Goal: Communication & Community: Answer question/provide support

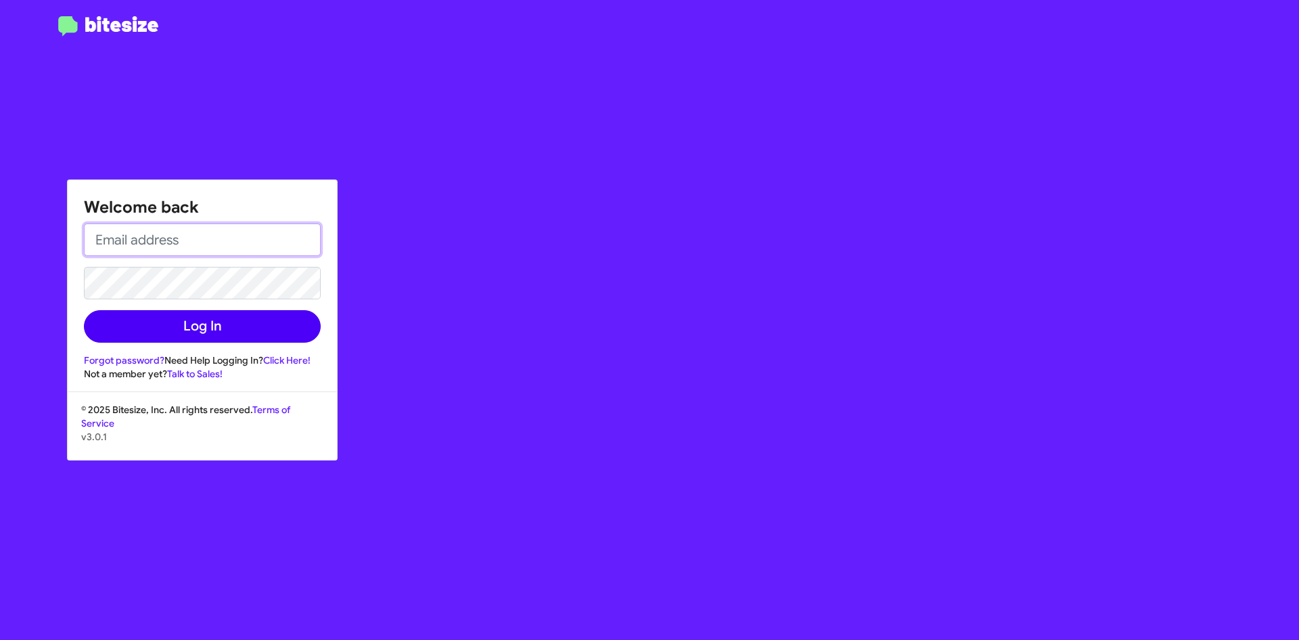
type input "[EMAIL_ADDRESS][DOMAIN_NAME]"
click at [217, 326] on button "Log In" at bounding box center [202, 326] width 237 height 32
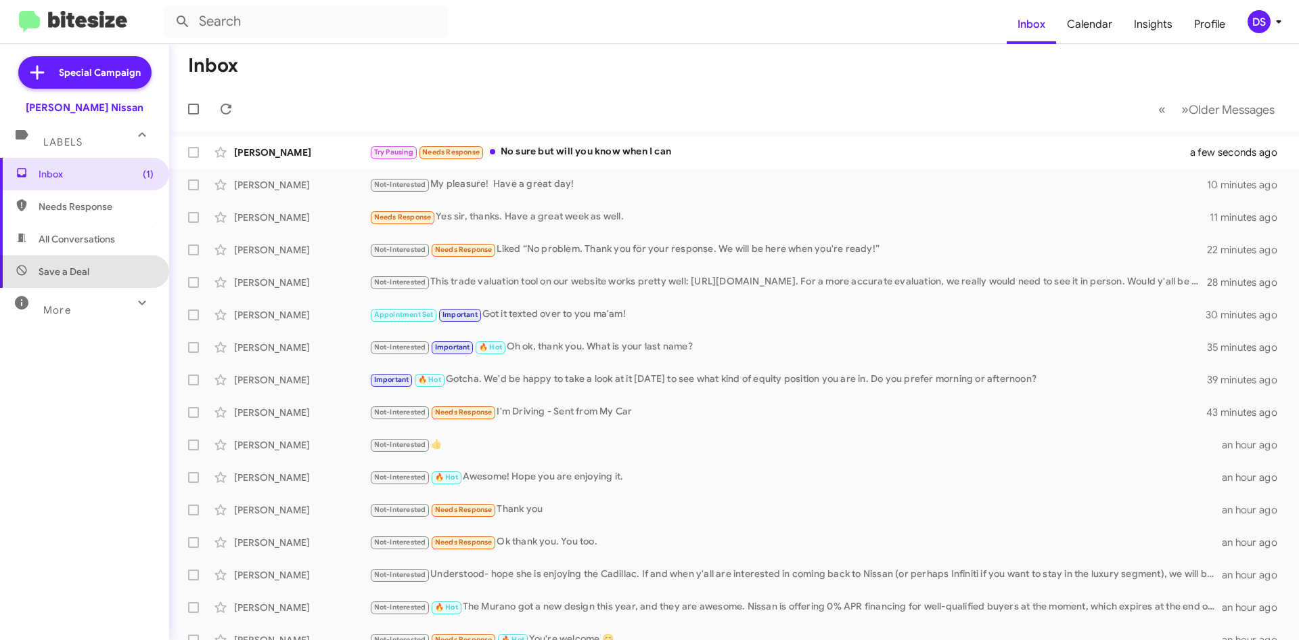
click at [99, 271] on span "Save a Deal" at bounding box center [84, 271] width 169 height 32
type input "in:not-interested"
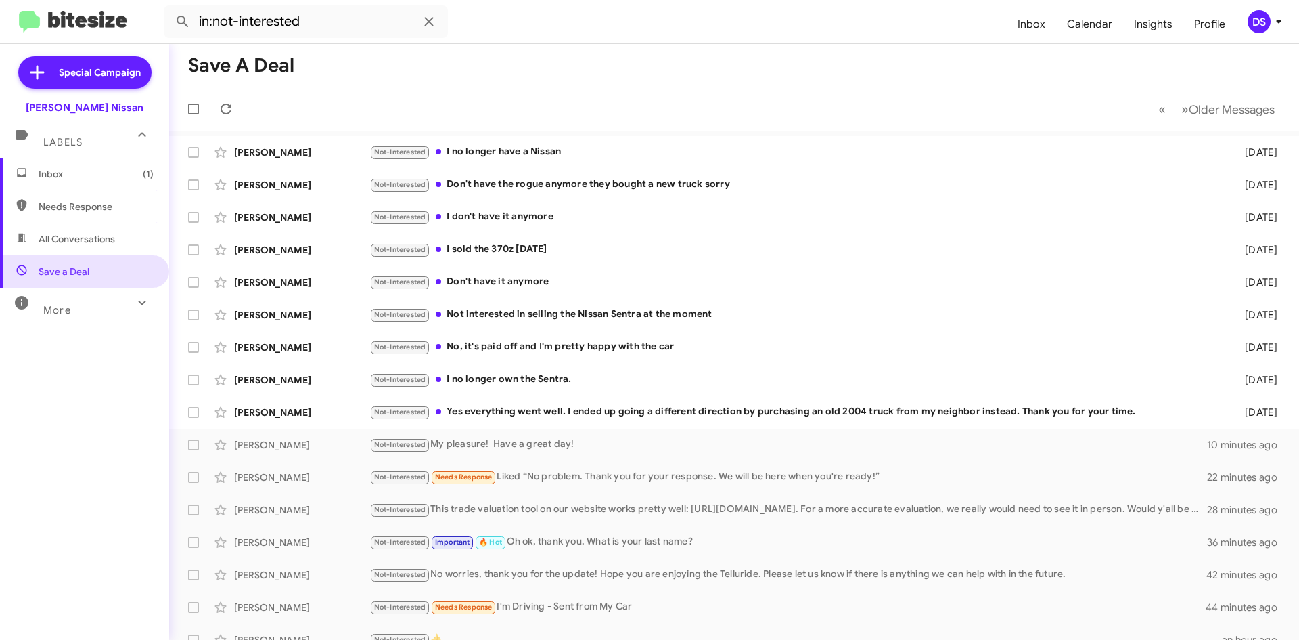
click at [107, 172] on span "Inbox (1)" at bounding box center [96, 174] width 115 height 14
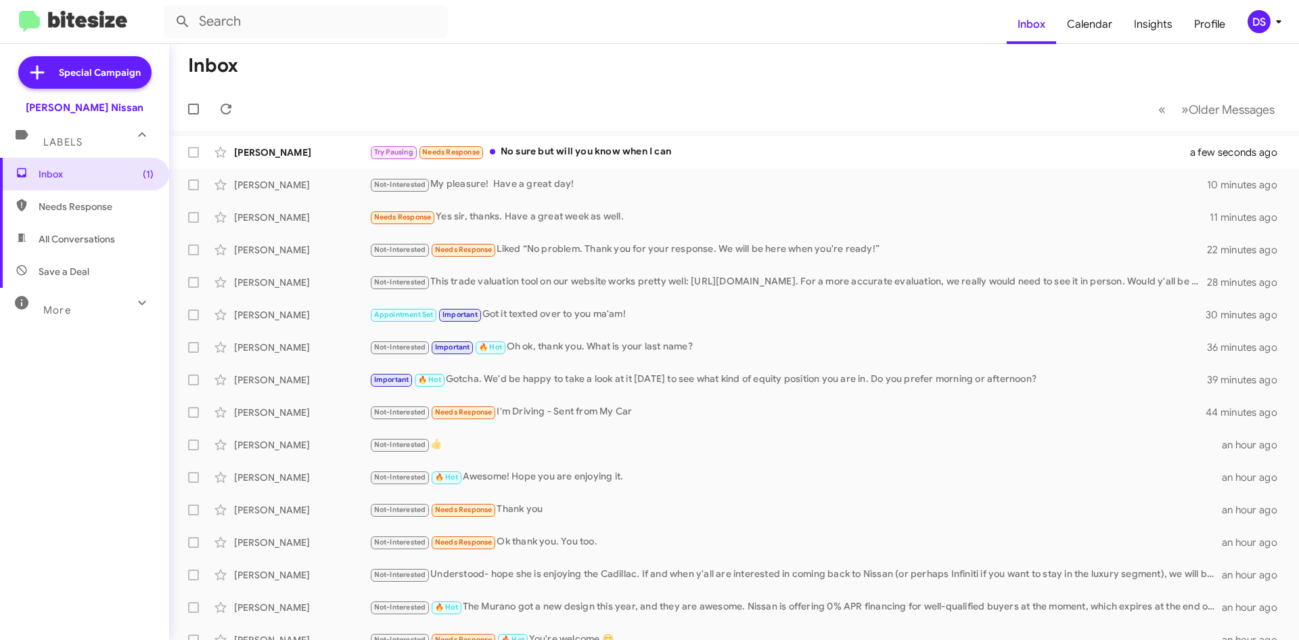
click at [101, 204] on span "Needs Response" at bounding box center [96, 207] width 115 height 14
type input "in:needs-response"
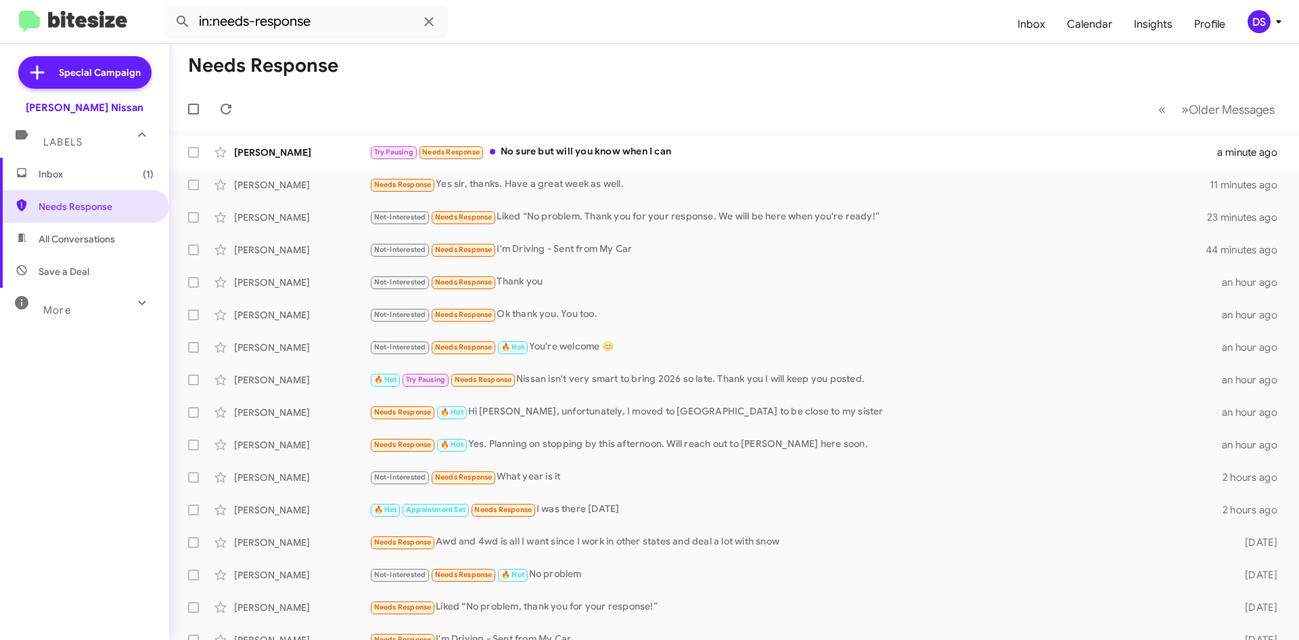
click at [93, 173] on span "Inbox (1)" at bounding box center [96, 174] width 115 height 14
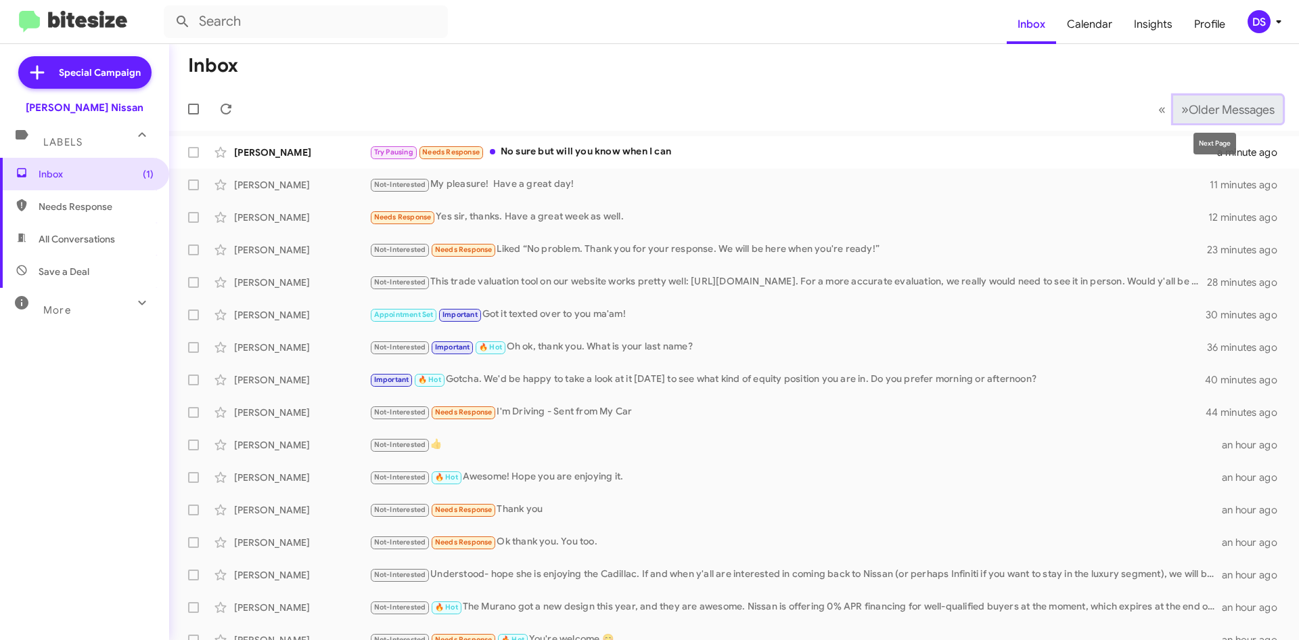
click at [1182, 106] on span "»" at bounding box center [1185, 109] width 7 height 17
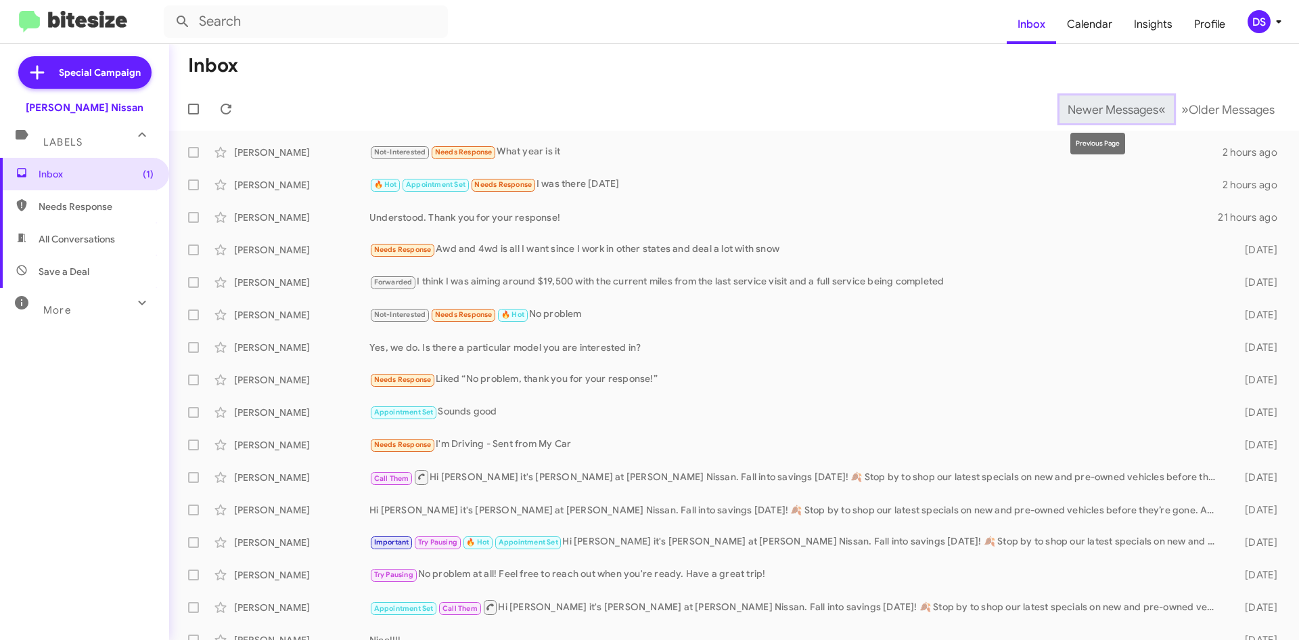
click at [1097, 109] on span "Newer Messages" at bounding box center [1113, 109] width 91 height 15
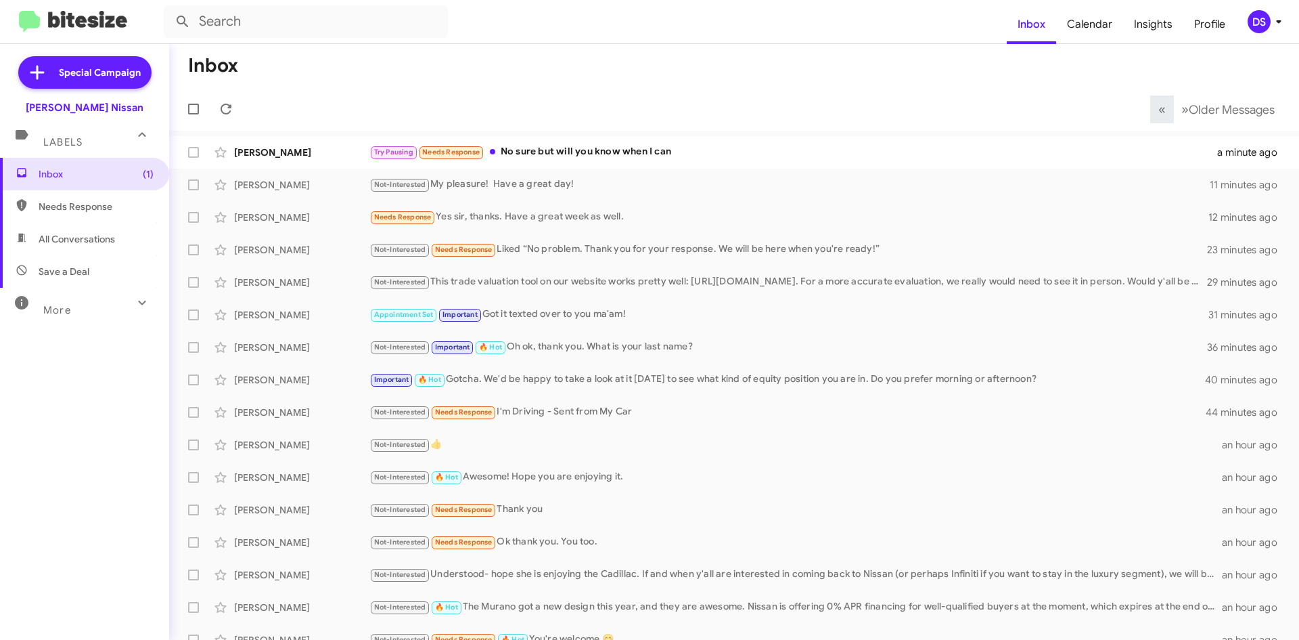
click at [75, 271] on span "Save a Deal" at bounding box center [64, 272] width 51 height 14
type input "in:not-interested"
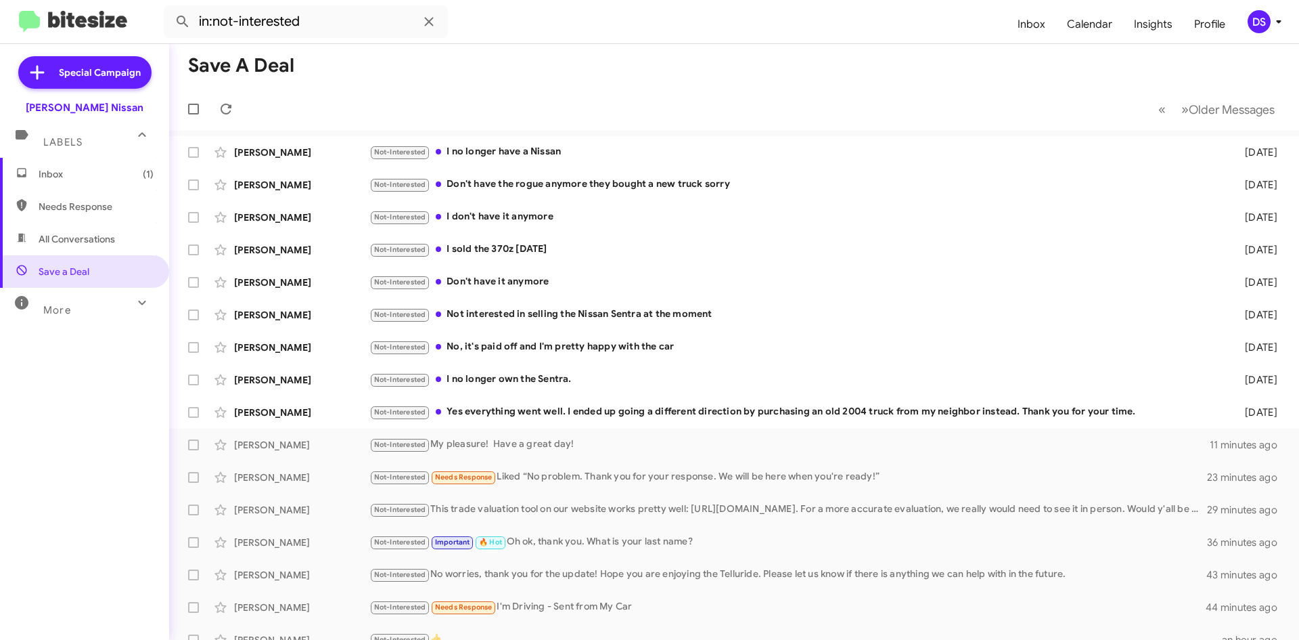
click at [95, 166] on span "Inbox (1)" at bounding box center [84, 174] width 169 height 32
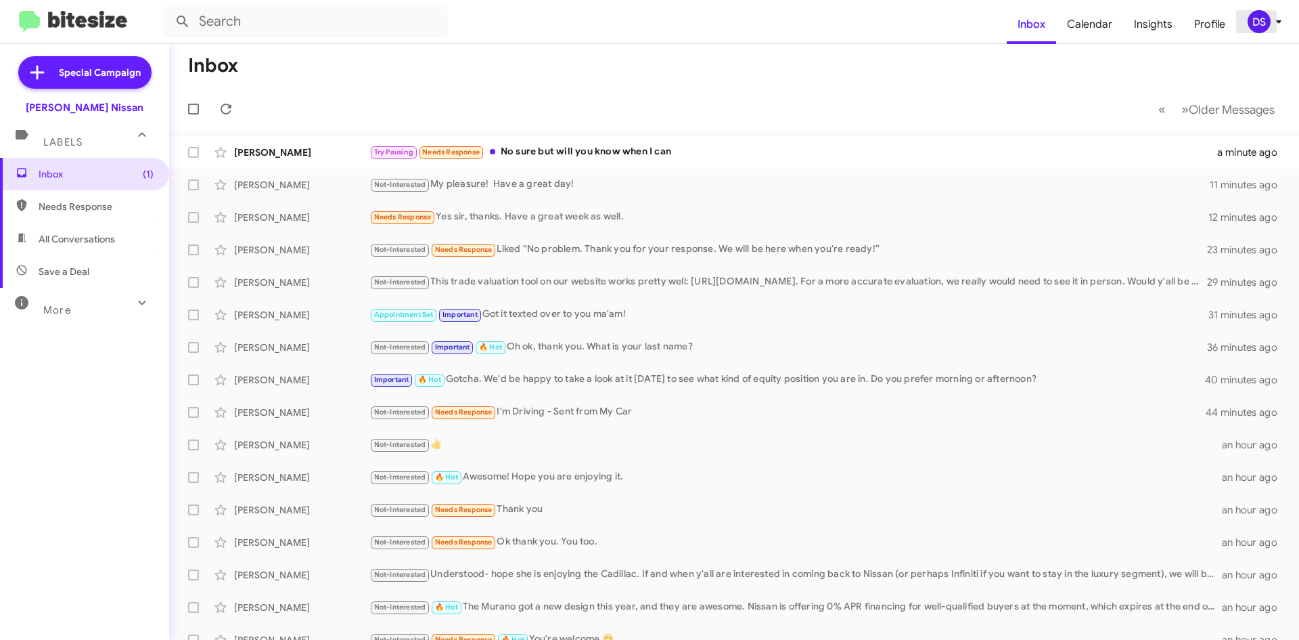
drag, startPoint x: 95, startPoint y: 166, endPoint x: 1264, endPoint y: 22, distance: 1177.6
click at [1264, 22] on div "DS" at bounding box center [1259, 21] width 23 height 23
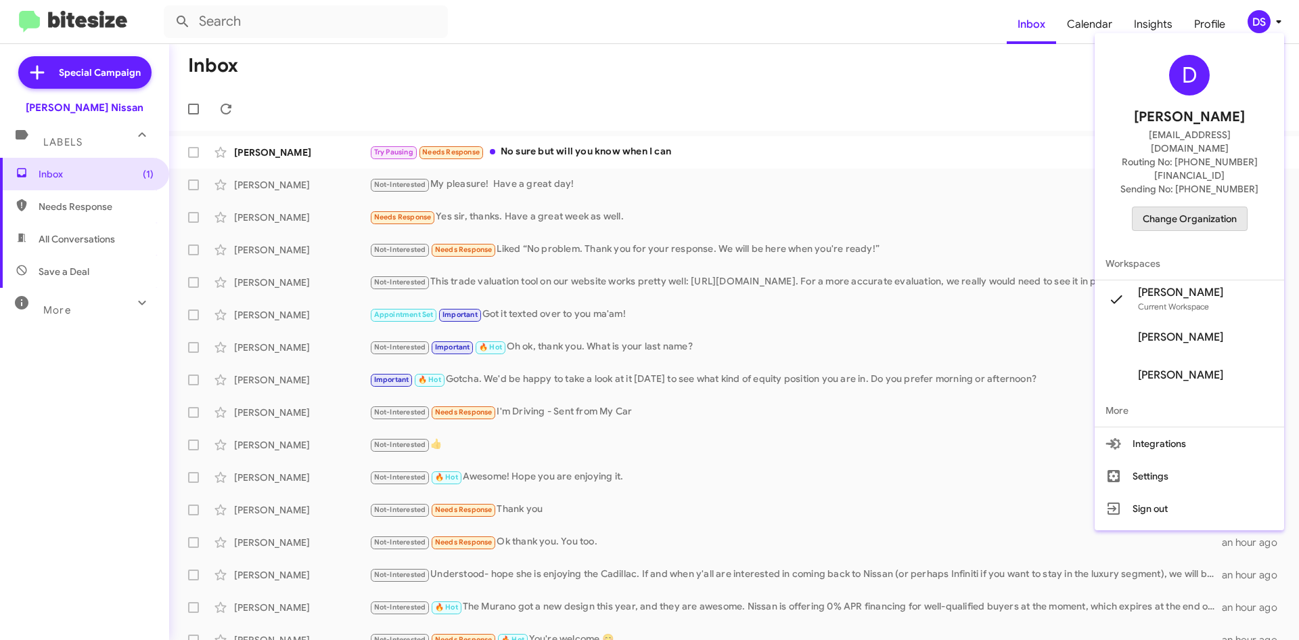
click at [1198, 207] on span "Change Organization" at bounding box center [1190, 218] width 94 height 23
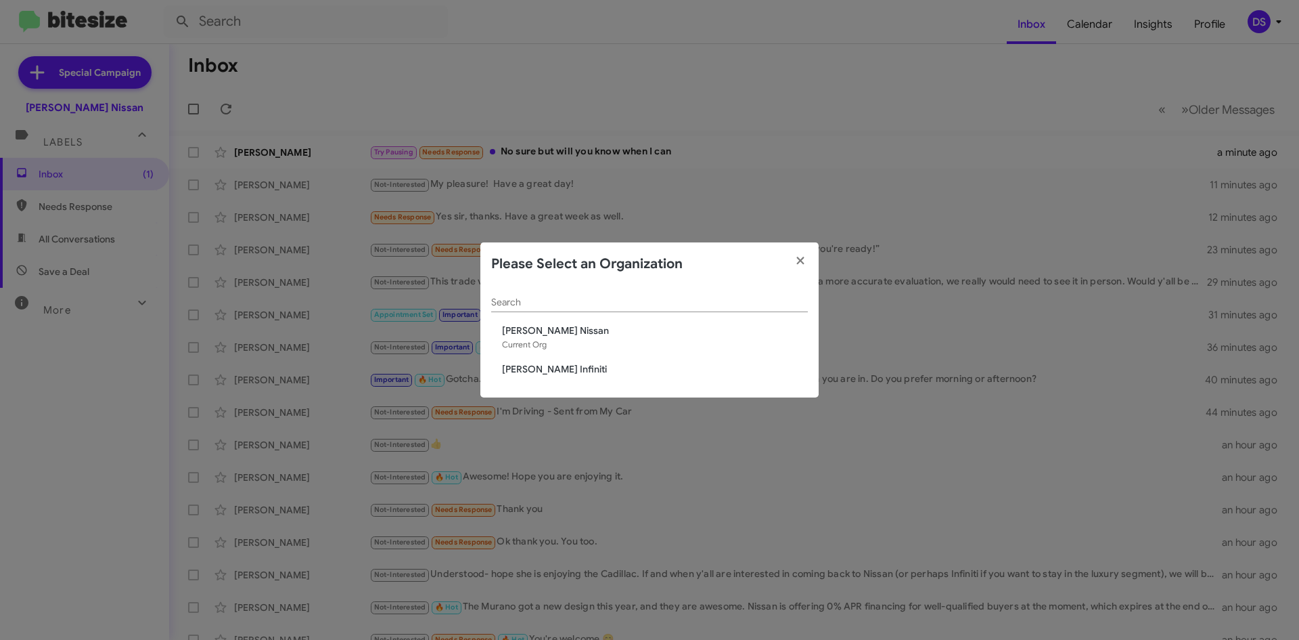
click at [545, 332] on span "[PERSON_NAME] Nissan" at bounding box center [655, 330] width 306 height 14
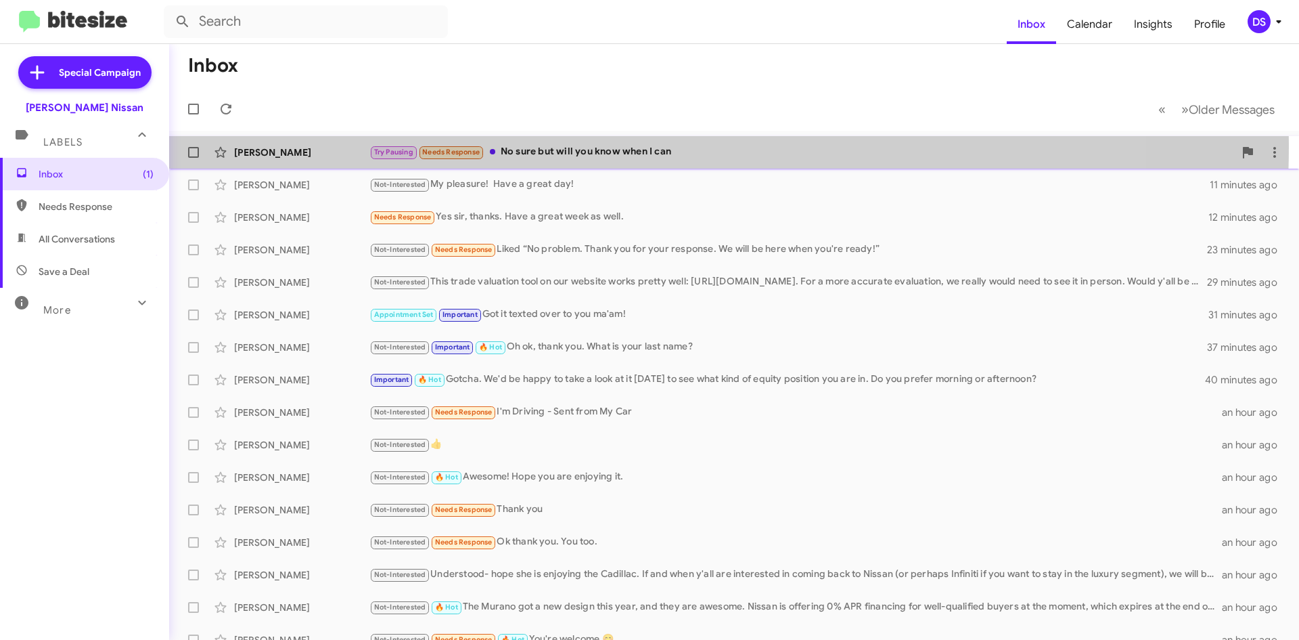
click at [272, 144] on div "Martin Saenz Try Pausing Needs Response No sure but will you know when I can a …" at bounding box center [734, 152] width 1109 height 27
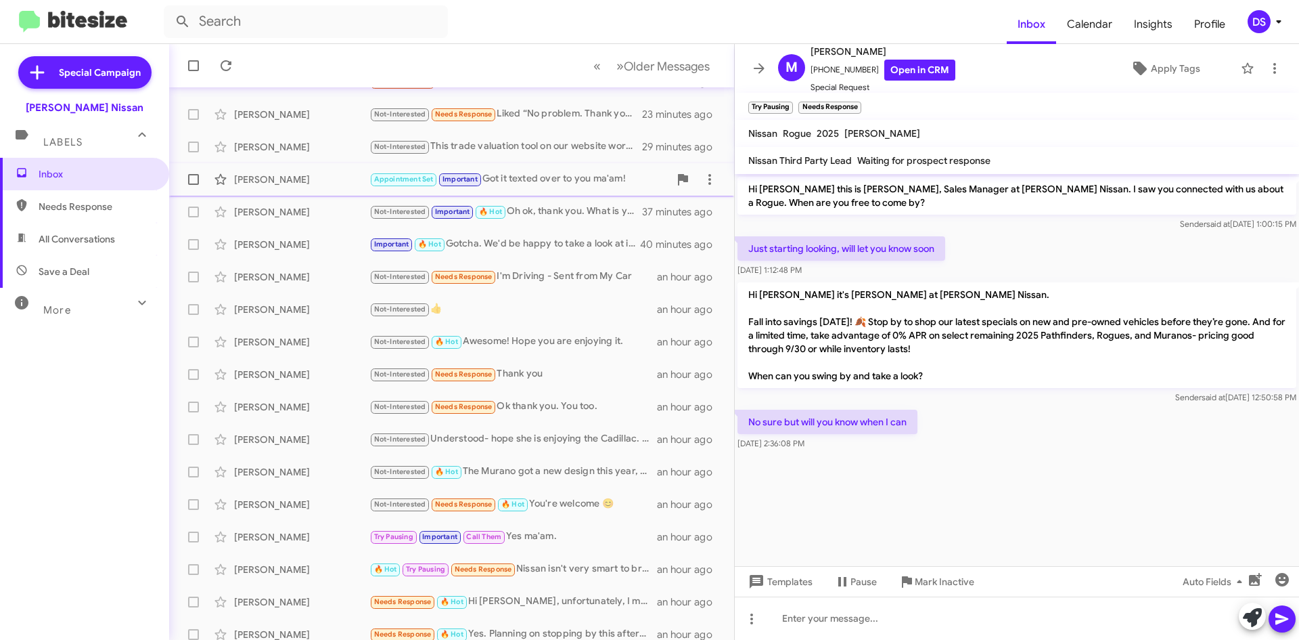
scroll to position [146, 0]
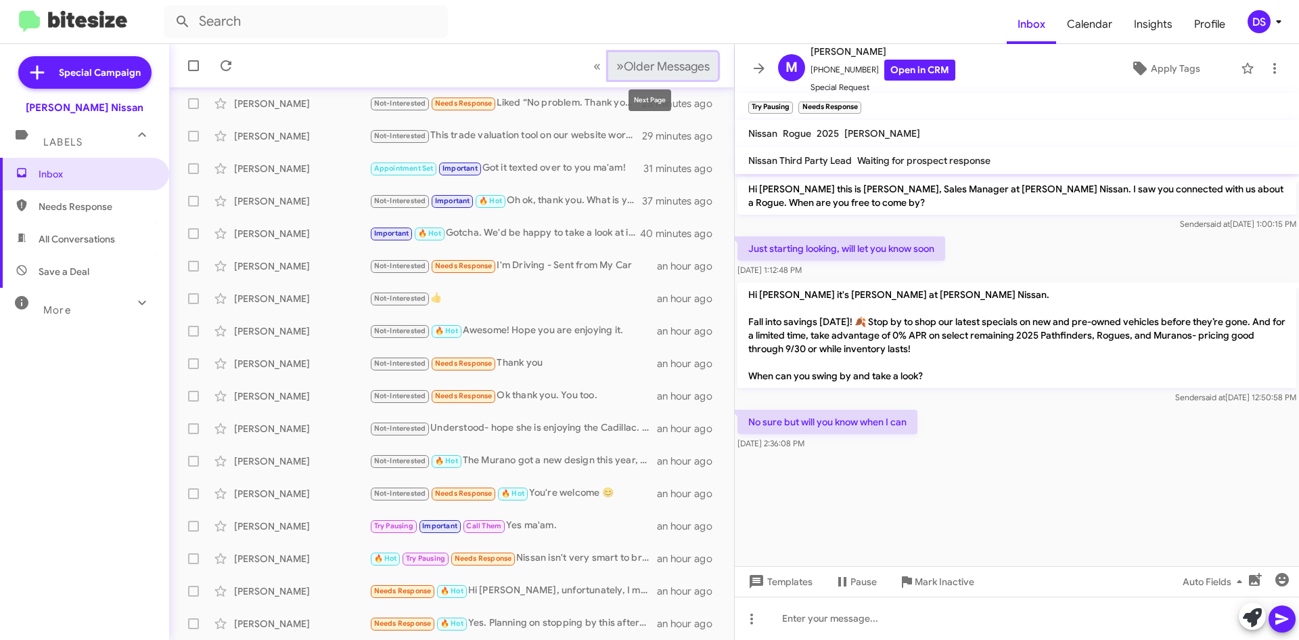
click at [617, 66] on span "»" at bounding box center [620, 66] width 7 height 17
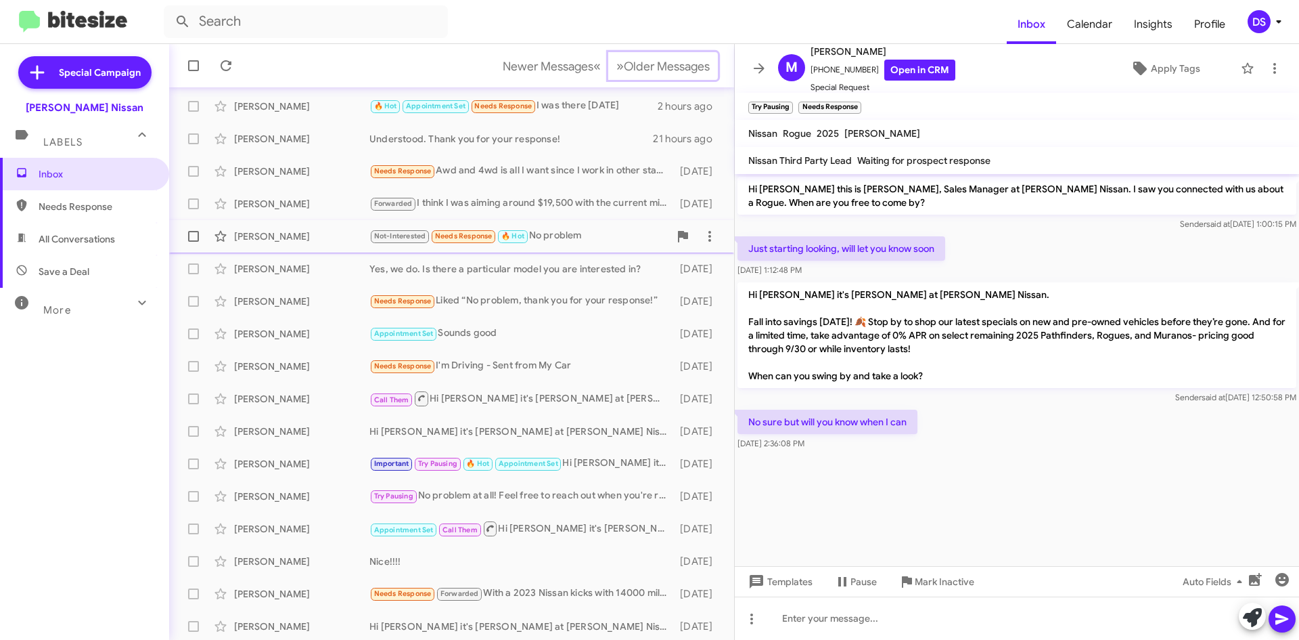
scroll to position [146, 0]
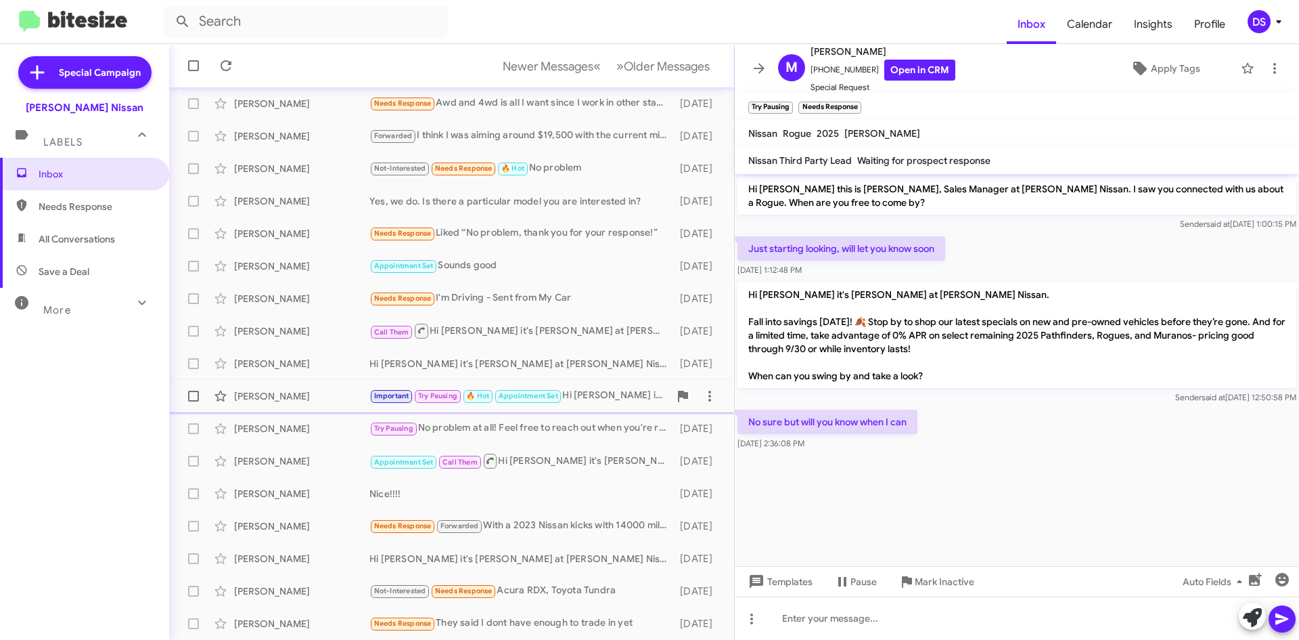
click at [332, 393] on div "[PERSON_NAME]" at bounding box center [301, 396] width 135 height 14
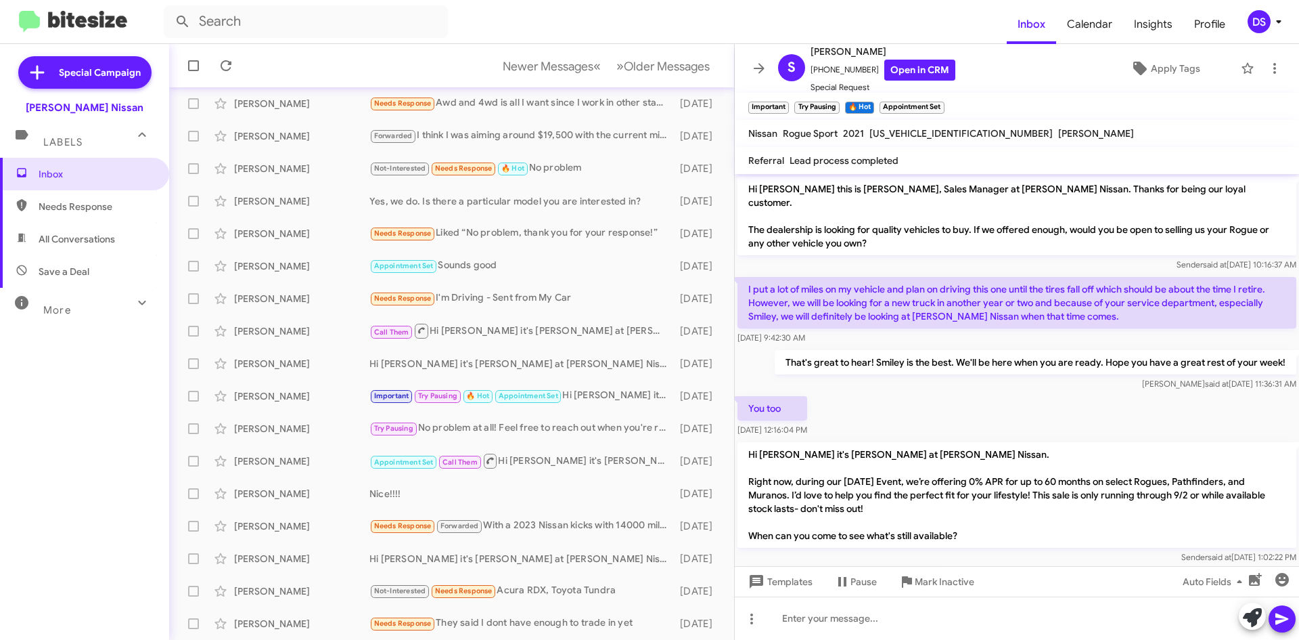
click at [78, 267] on span "Save a Deal" at bounding box center [64, 272] width 51 height 14
type input "in:not-interested"
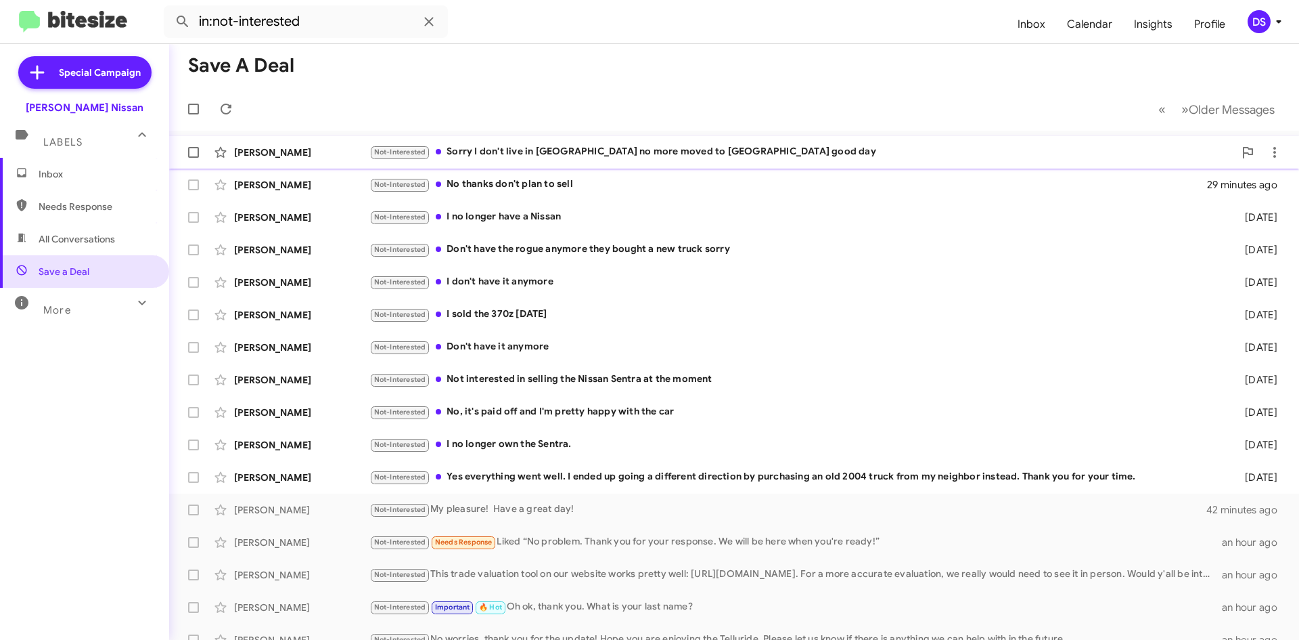
click at [575, 148] on div "Not-Interested Sorry I don't live in Corpus Christi no more moved to San Antoni…" at bounding box center [802, 152] width 865 height 16
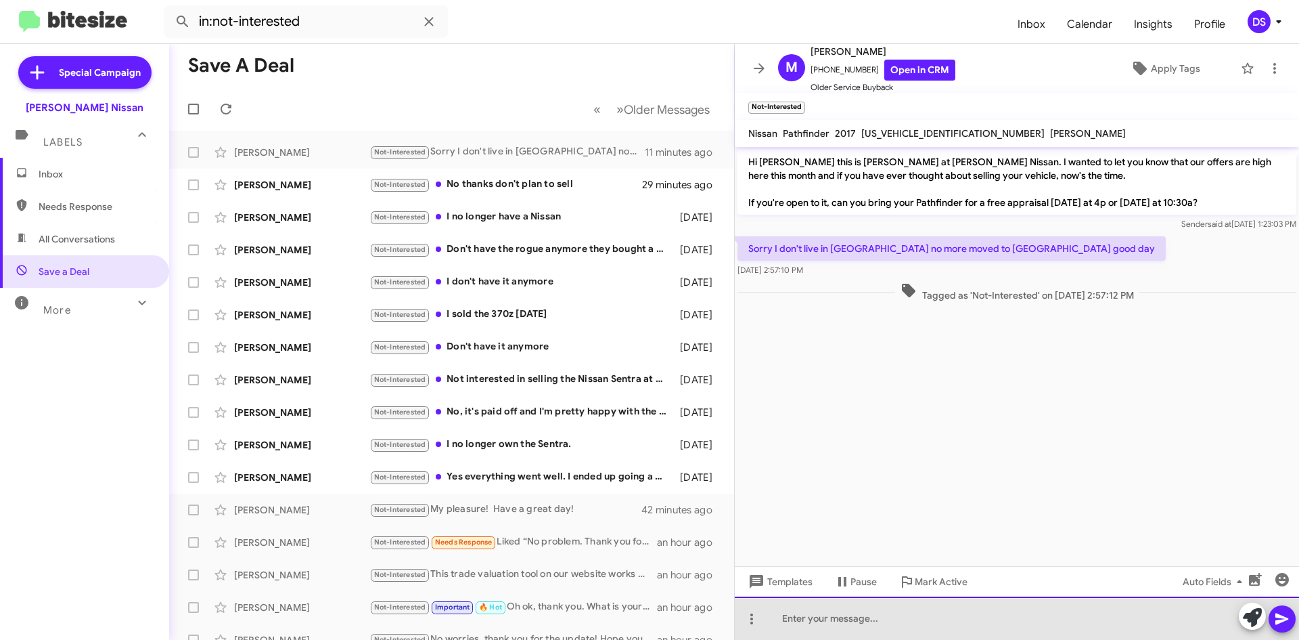
click at [855, 616] on div at bounding box center [1017, 617] width 564 height 43
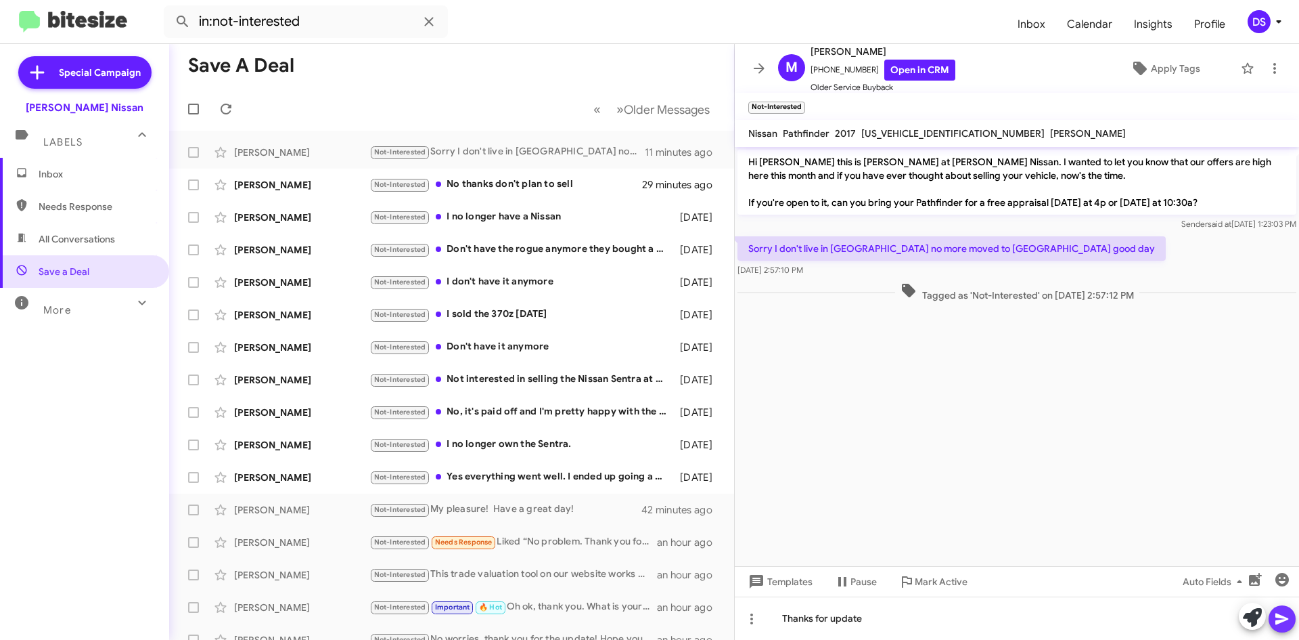
click at [1288, 621] on icon at bounding box center [1282, 618] width 16 height 16
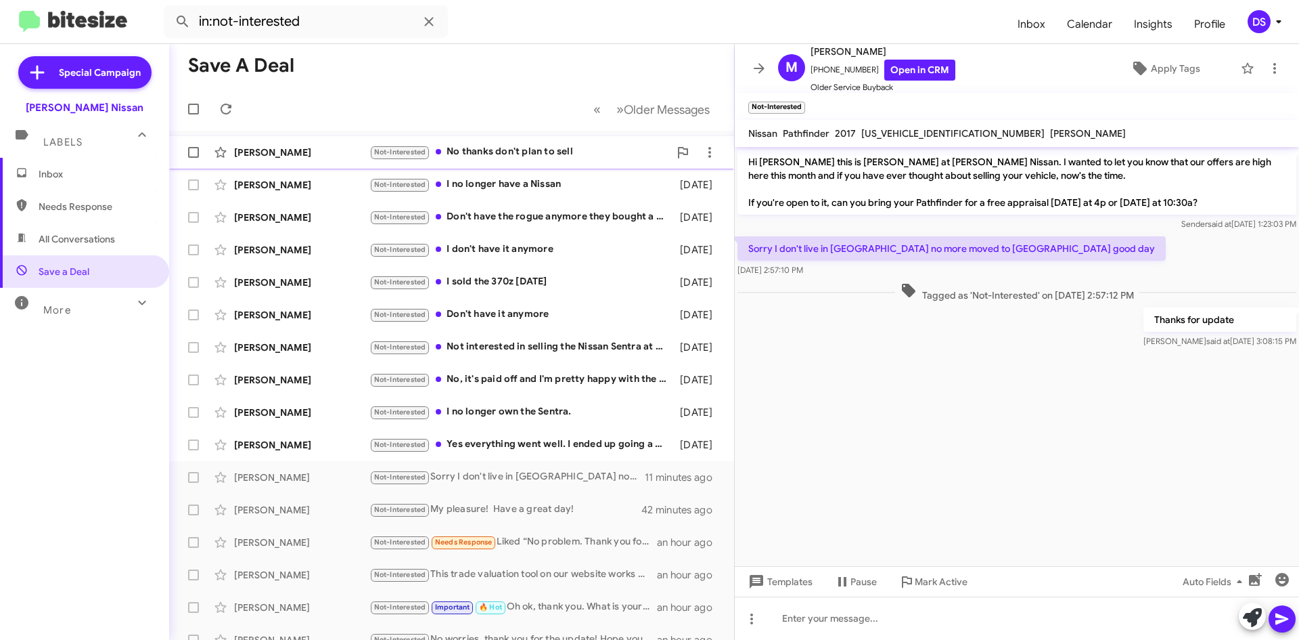
click at [286, 154] on div "John Salazar" at bounding box center [301, 153] width 135 height 14
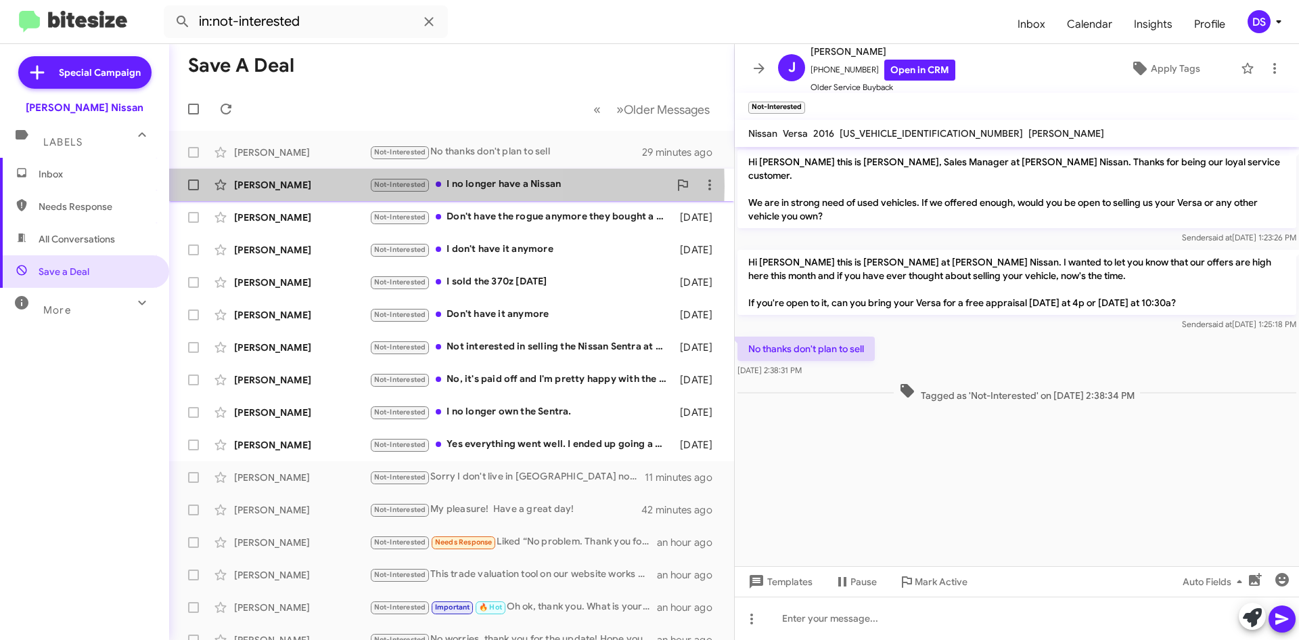
click at [300, 186] on div "[PERSON_NAME]" at bounding box center [301, 185] width 135 height 14
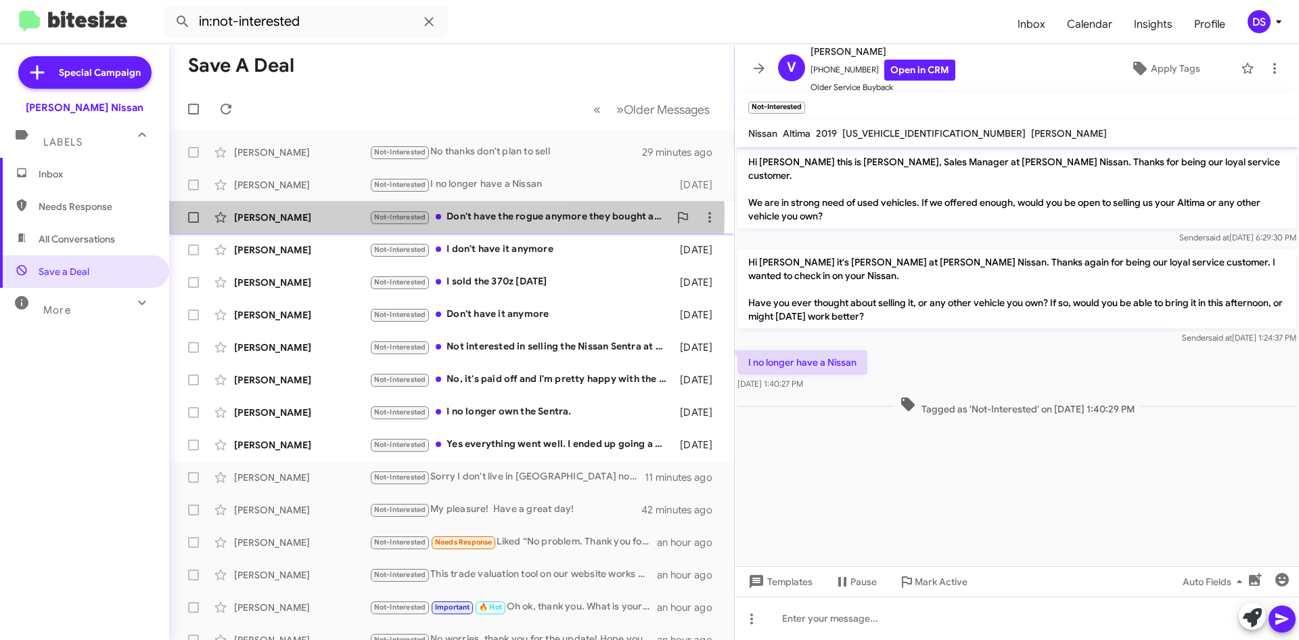
click at [304, 214] on div "[PERSON_NAME]" at bounding box center [301, 217] width 135 height 14
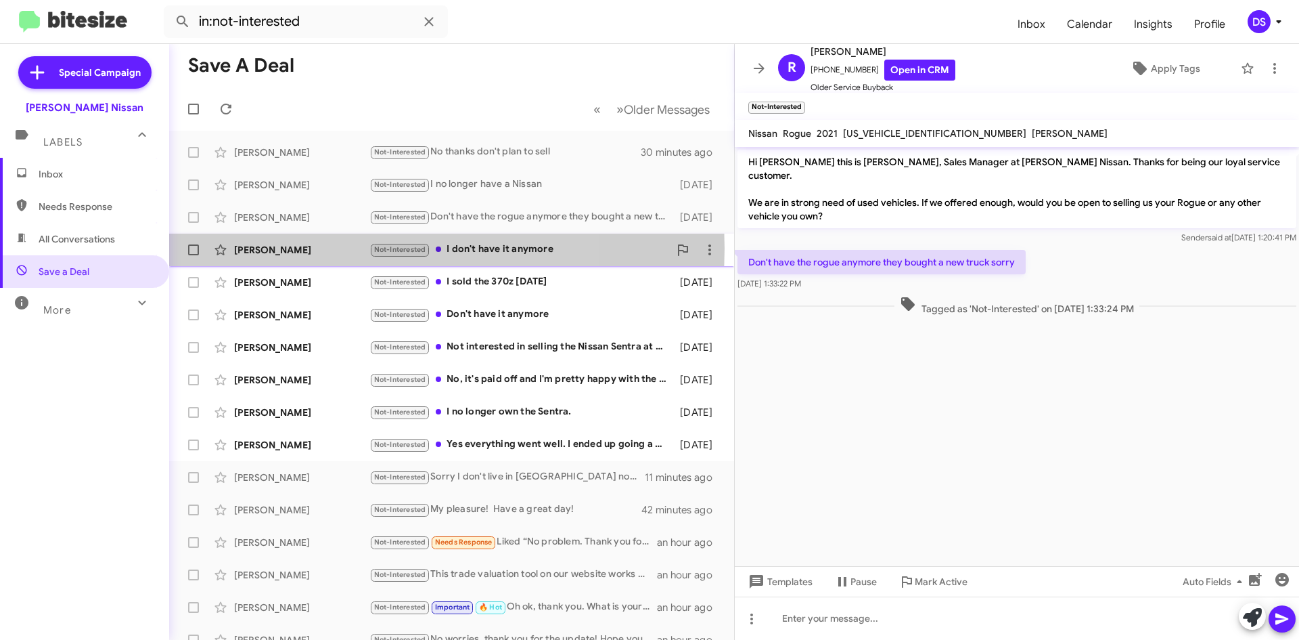
click at [318, 248] on div "[PERSON_NAME]" at bounding box center [301, 250] width 135 height 14
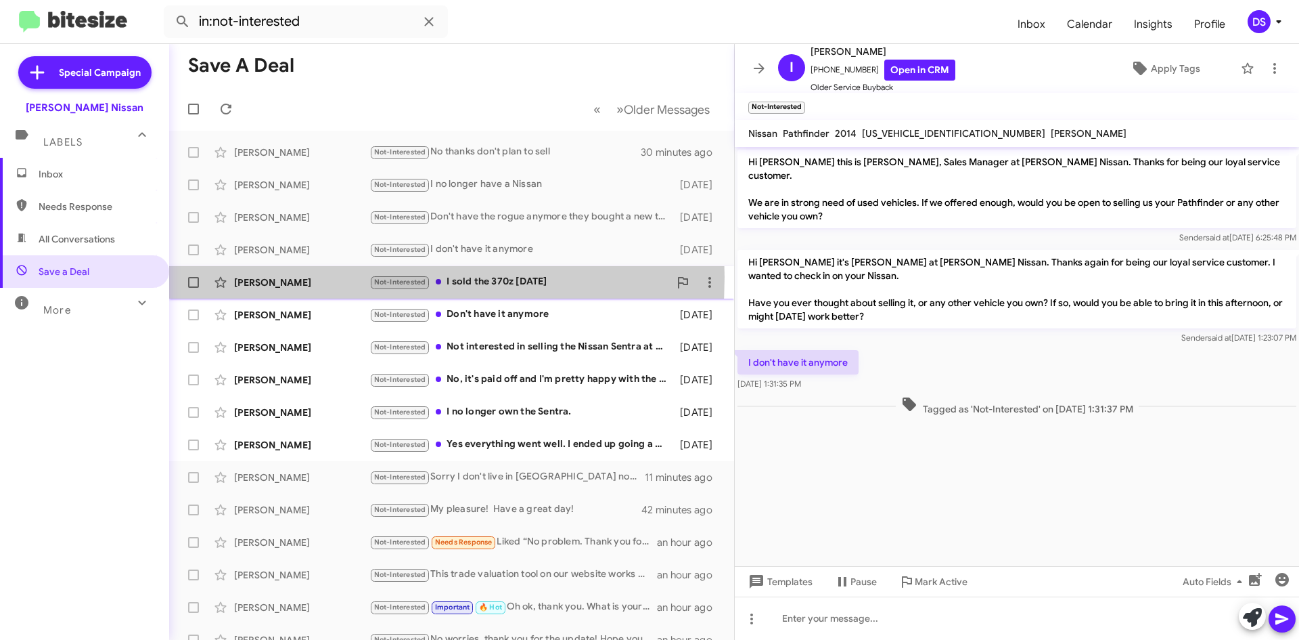
click at [313, 277] on div "[PERSON_NAME]" at bounding box center [301, 282] width 135 height 14
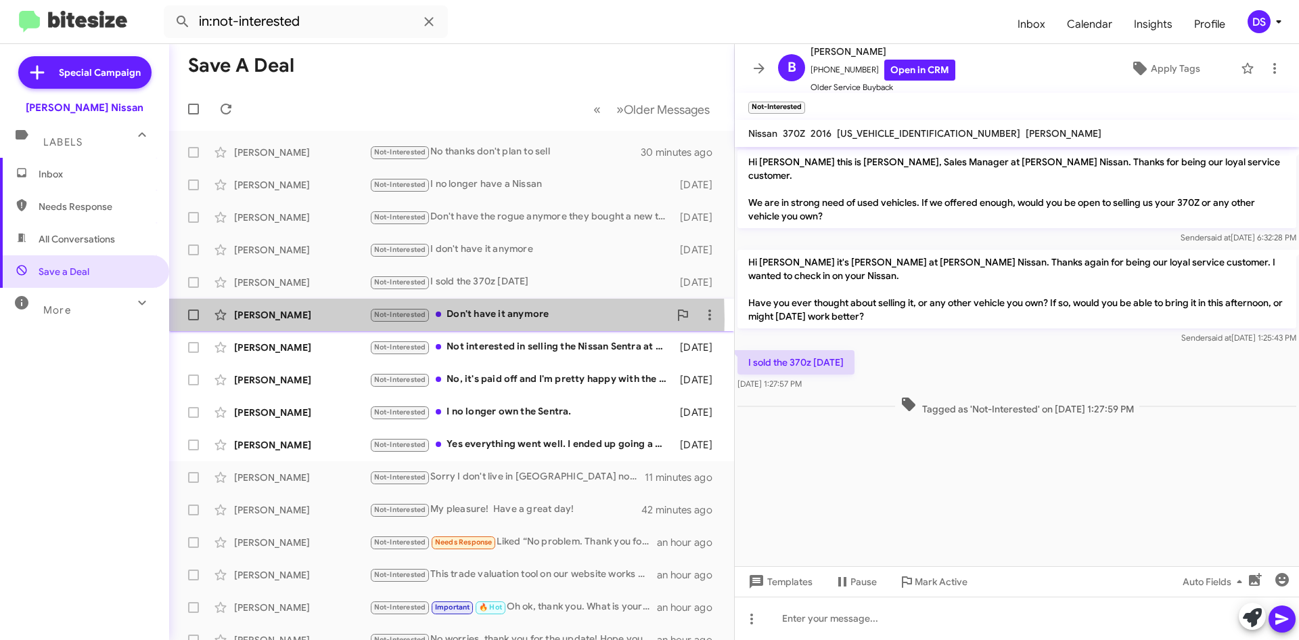
click at [303, 319] on div "[PERSON_NAME]" at bounding box center [301, 315] width 135 height 14
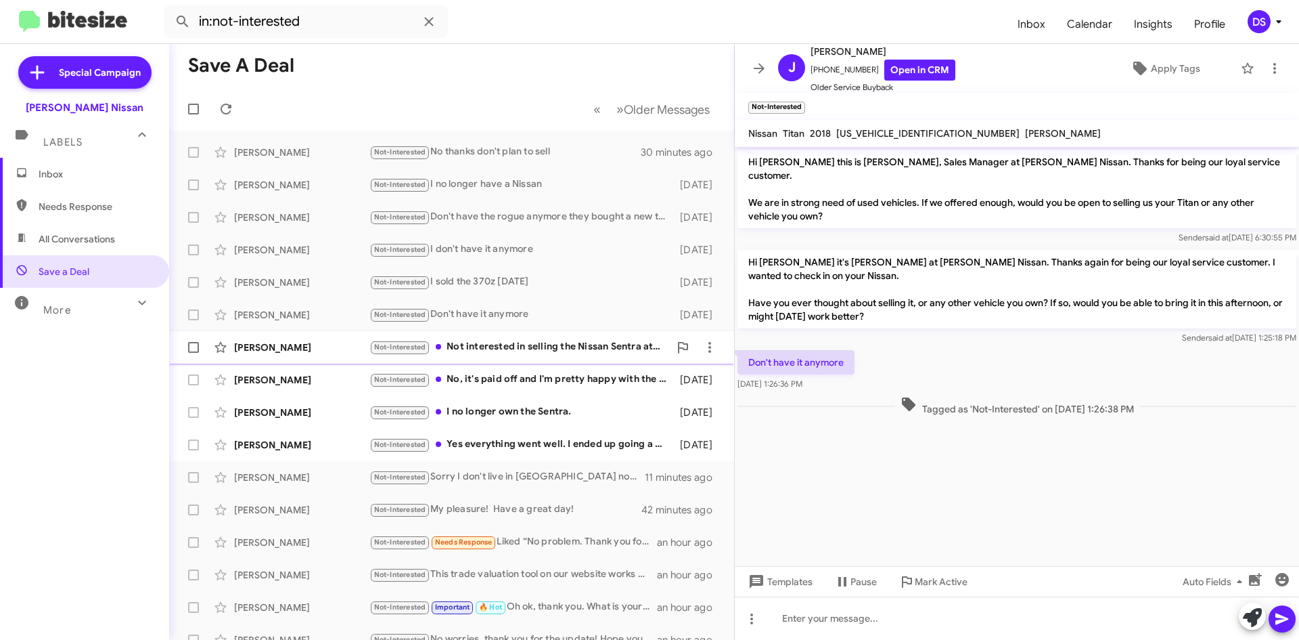
click at [303, 351] on div "[PERSON_NAME]" at bounding box center [301, 347] width 135 height 14
click at [300, 380] on div "[PERSON_NAME]" at bounding box center [301, 380] width 135 height 14
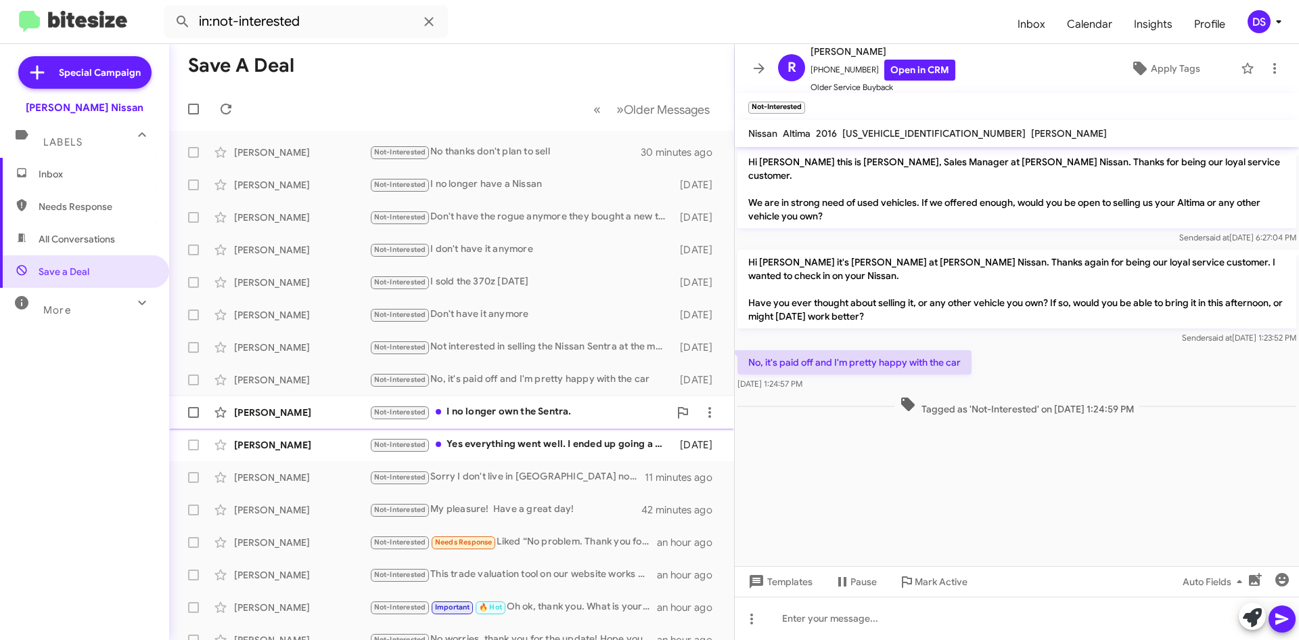
click at [336, 415] on div "[PERSON_NAME]" at bounding box center [301, 412] width 135 height 14
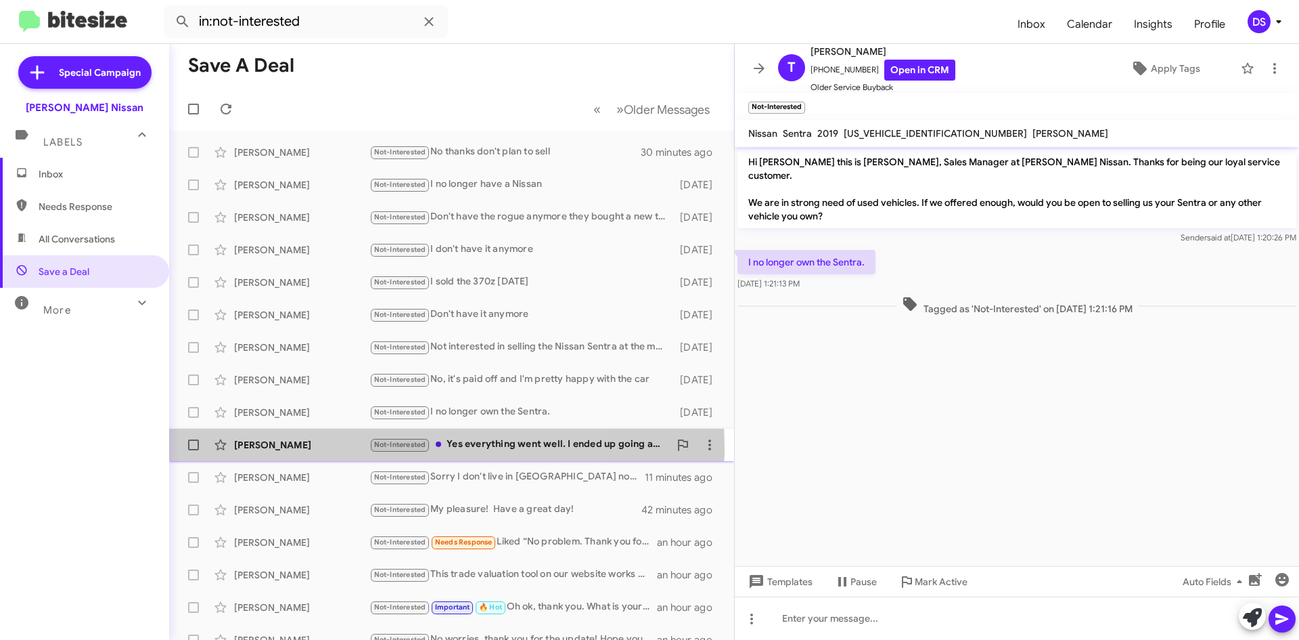
click at [323, 449] on div "[PERSON_NAME]" at bounding box center [301, 445] width 135 height 14
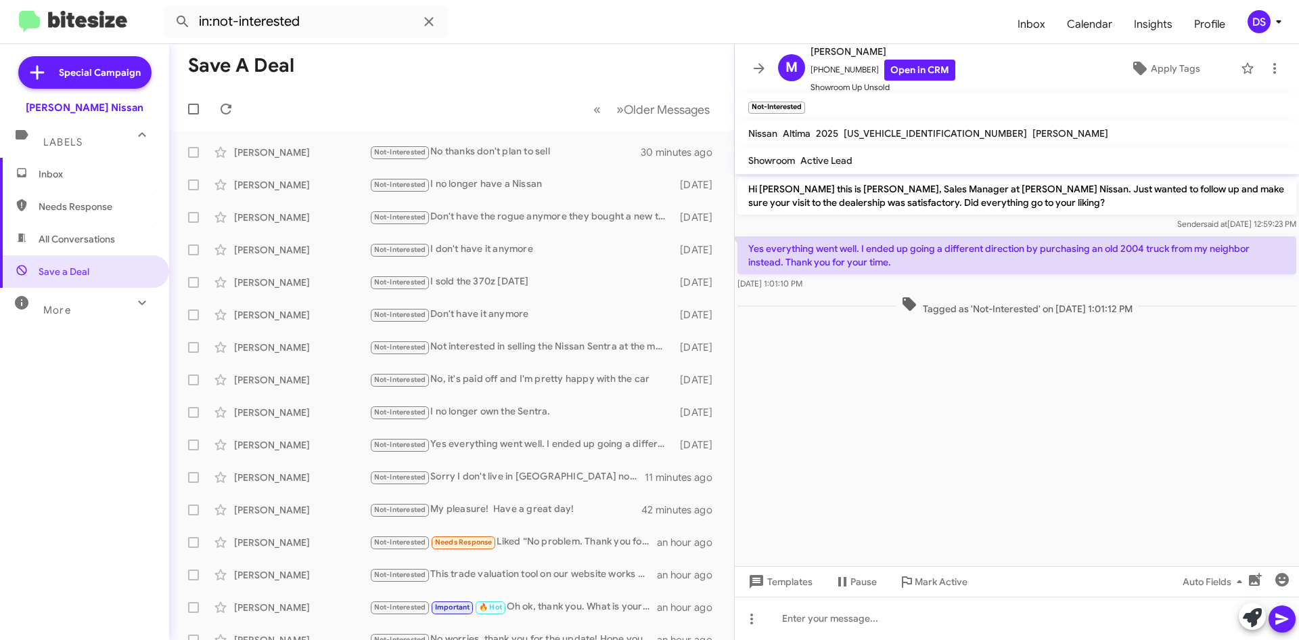
click at [93, 166] on span "Inbox" at bounding box center [84, 174] width 169 height 32
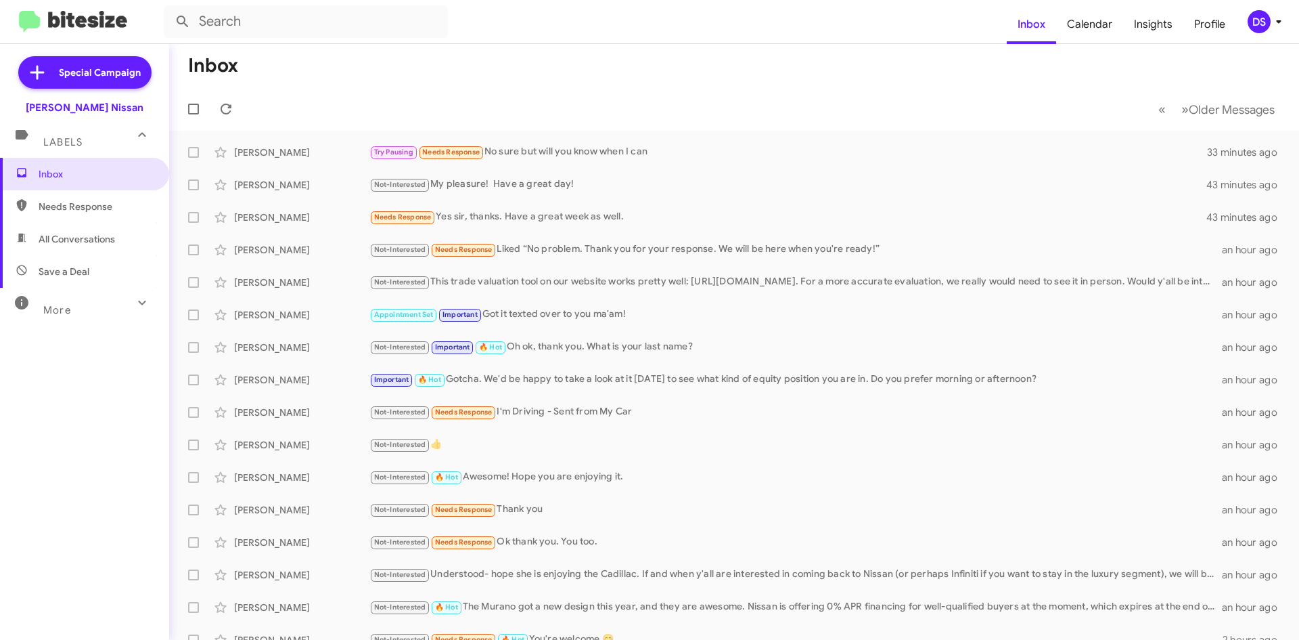
click at [1260, 22] on div "DS" at bounding box center [1259, 21] width 23 height 23
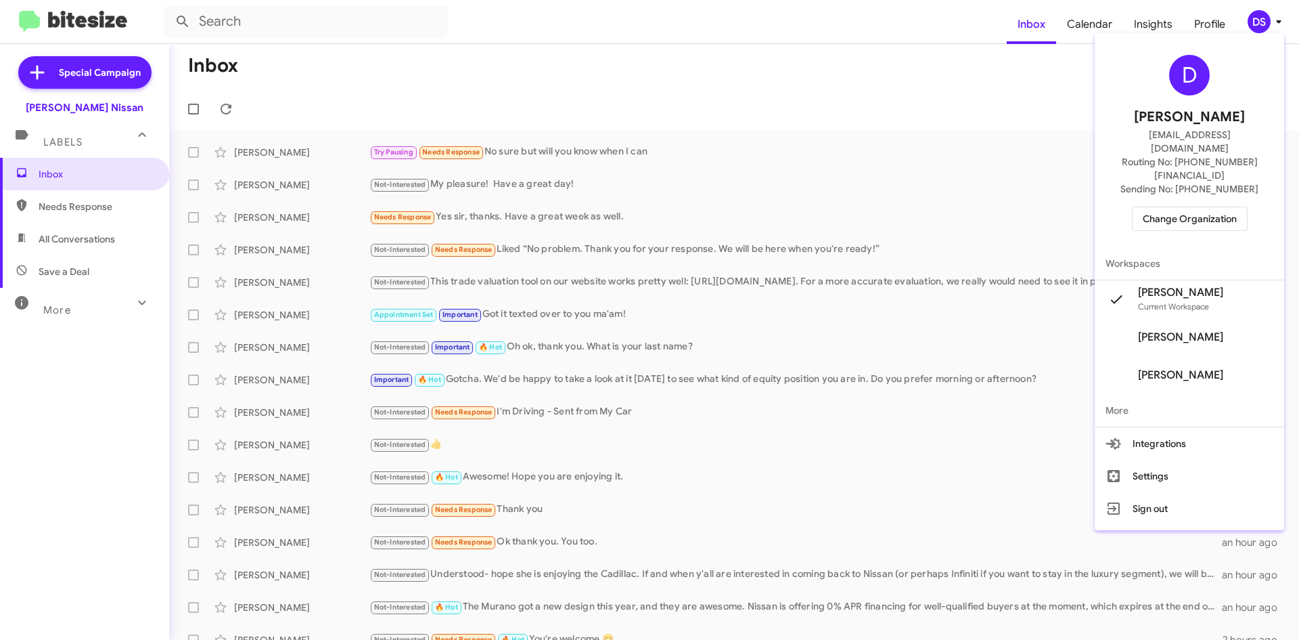
click at [1202, 207] on span "Change Organization" at bounding box center [1190, 218] width 94 height 23
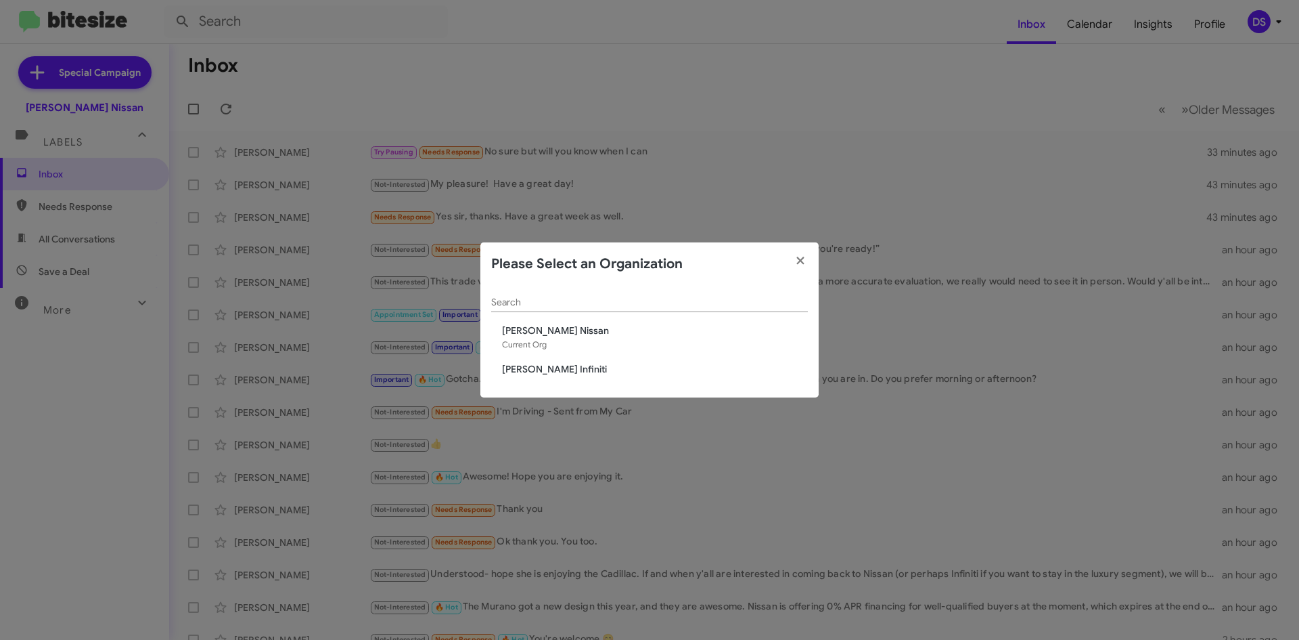
click at [558, 372] on span "[PERSON_NAME] Infiniti" at bounding box center [655, 369] width 306 height 14
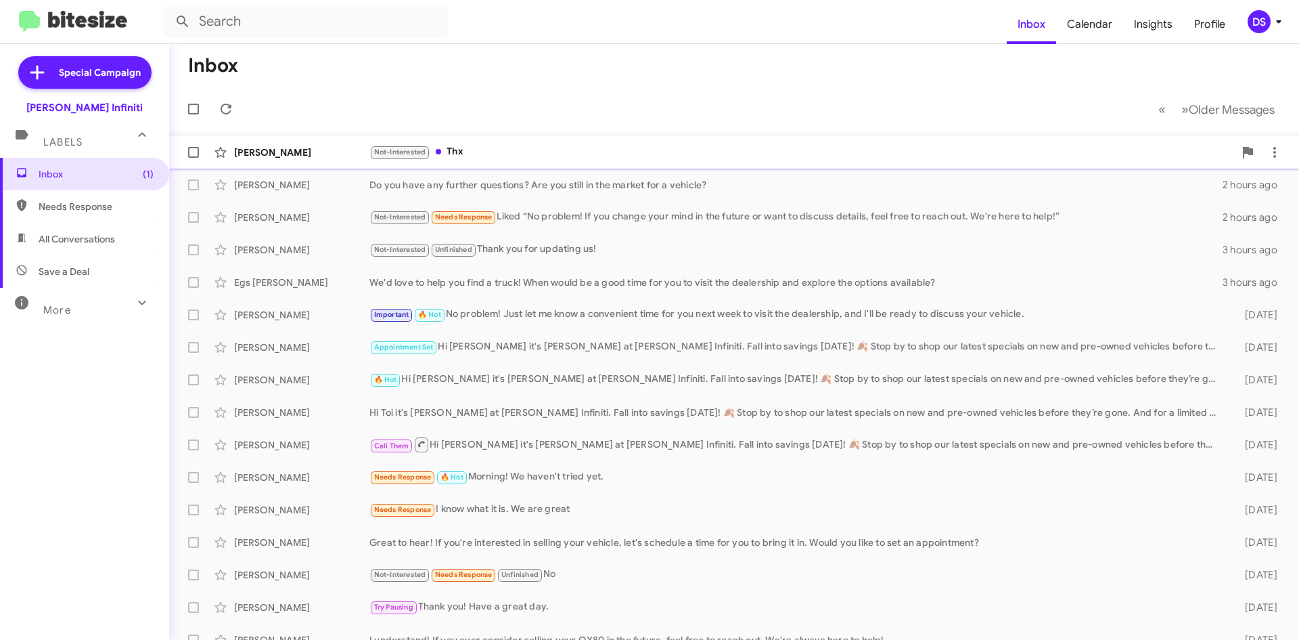
click at [312, 144] on div "Alberto Ayala Not-Interested Thx 2 hours ago" at bounding box center [734, 152] width 1109 height 27
